Goal: Information Seeking & Learning: Learn about a topic

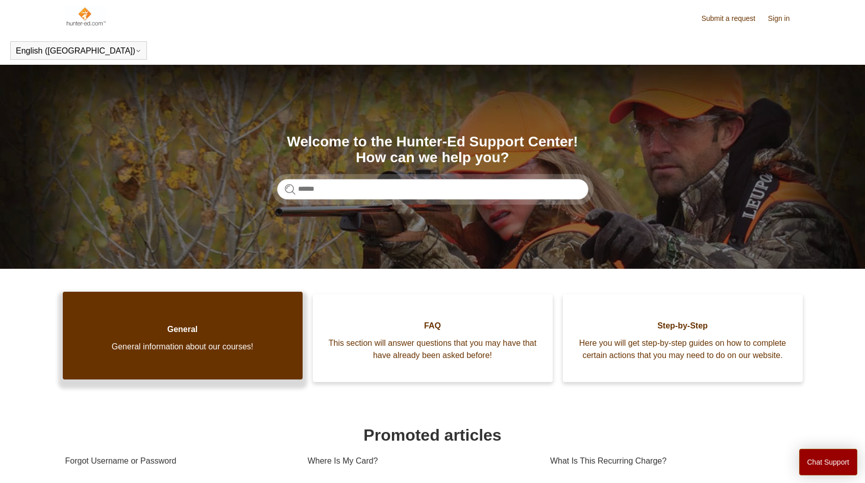
click at [219, 294] on link "General General information about our courses!" at bounding box center [183, 336] width 240 height 88
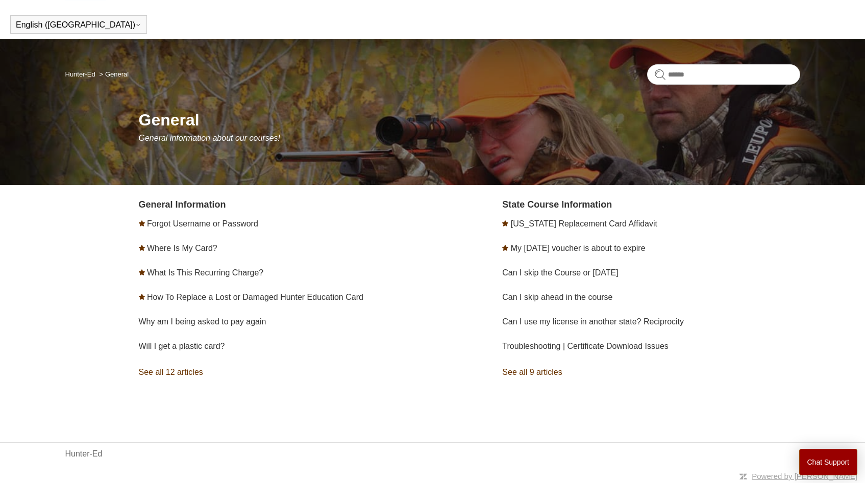
scroll to position [28, 0]
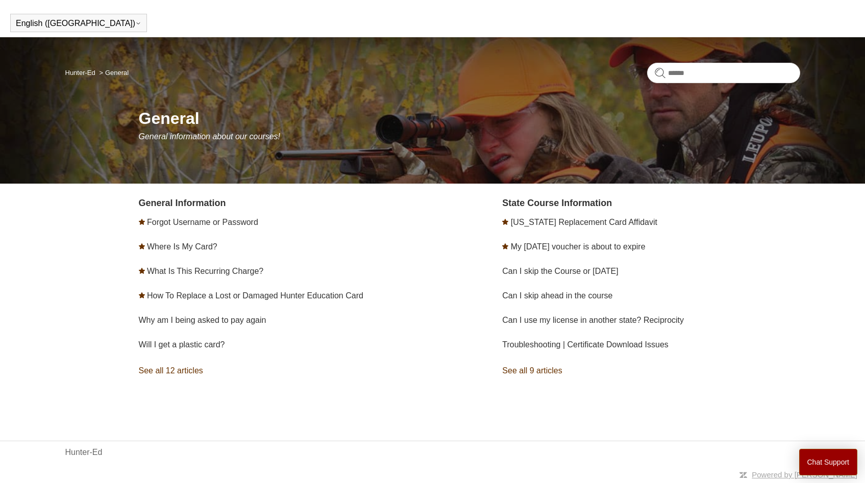
click at [187, 367] on link "See all 12 articles" at bounding box center [287, 371] width 297 height 28
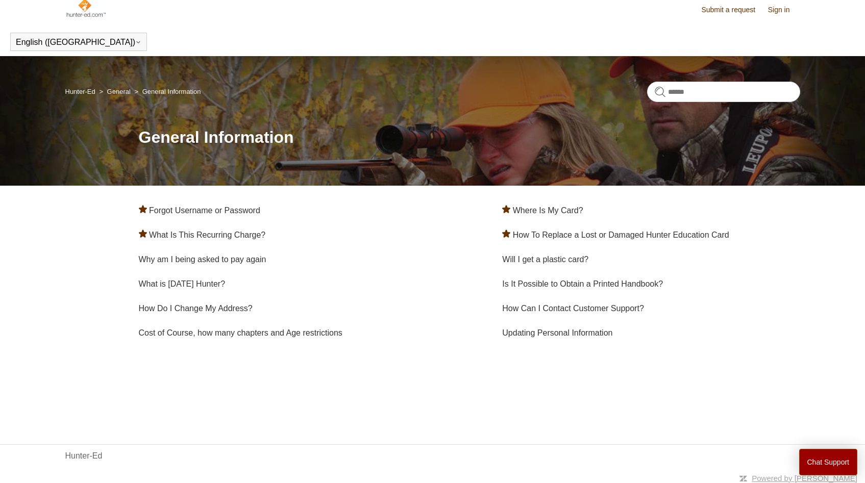
scroll to position [12, 0]
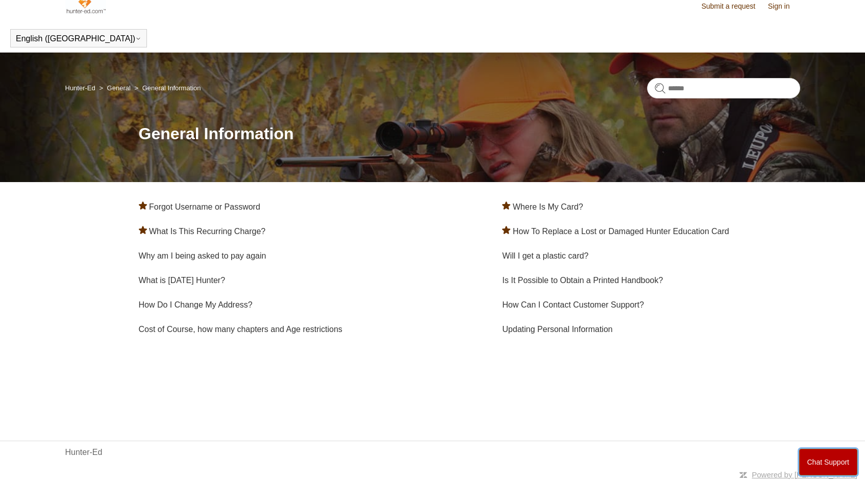
click at [809, 458] on button "Chat Support" at bounding box center [828, 462] width 59 height 27
